Goal: Task Accomplishment & Management: Manage account settings

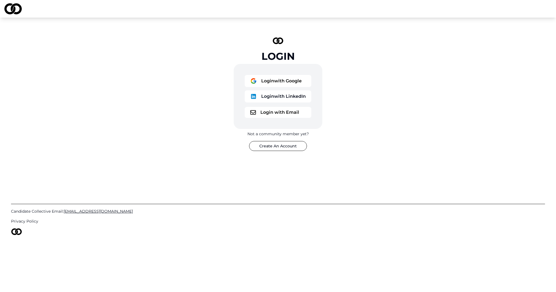
click at [291, 96] on button "Login with LinkedIn" at bounding box center [278, 96] width 67 height 12
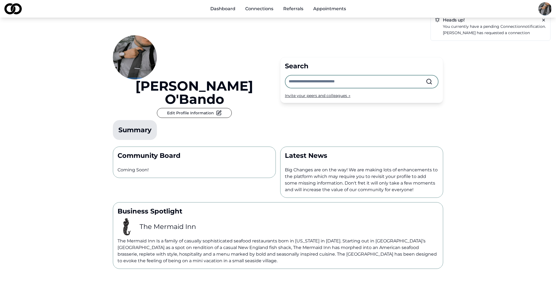
click at [376, 75] on input "text" at bounding box center [357, 81] width 137 height 12
click at [232, 108] on button "Edit Profile Information" at bounding box center [194, 113] width 75 height 10
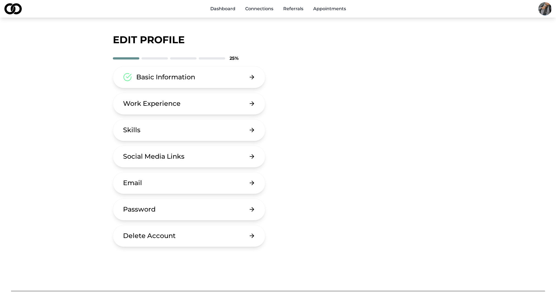
click at [214, 100] on button "Work Experience" at bounding box center [189, 103] width 152 height 22
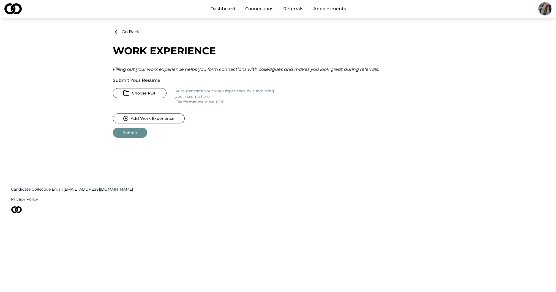
click at [159, 92] on button "Choose PDF" at bounding box center [140, 93] width 54 height 10
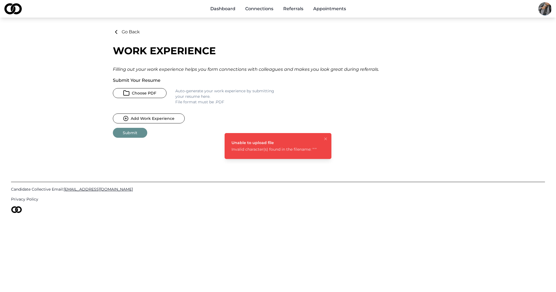
click at [159, 93] on button "Choose PDF" at bounding box center [140, 93] width 54 height 10
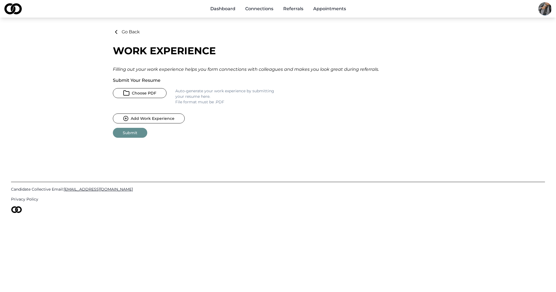
click at [138, 93] on button "Choose PDF" at bounding box center [140, 93] width 54 height 10
